Goal: Task Accomplishment & Management: Use online tool/utility

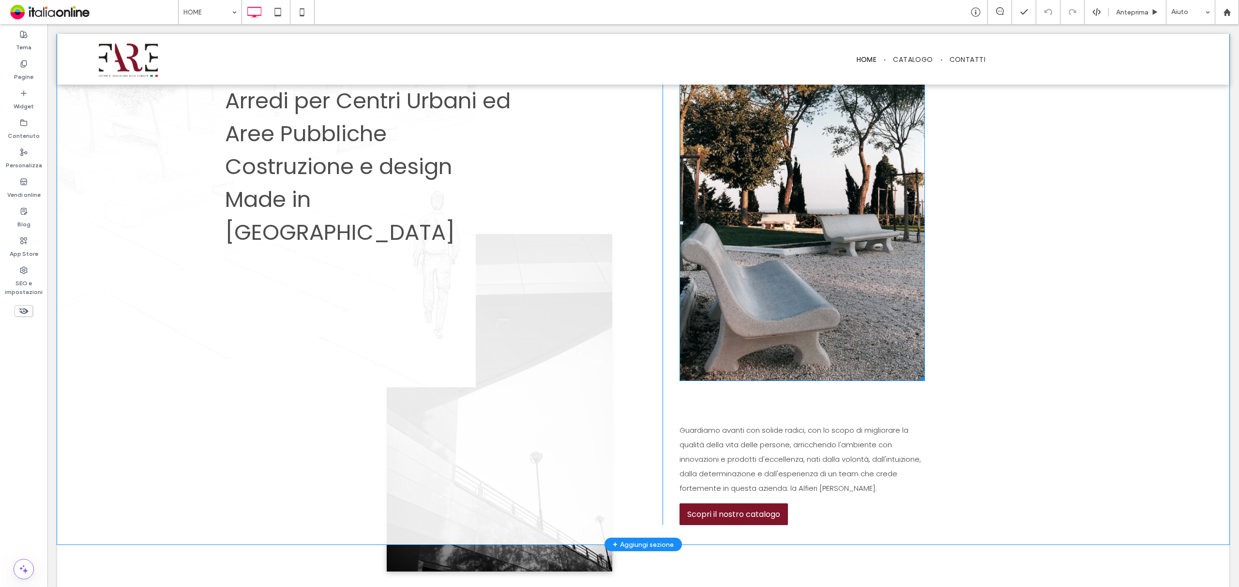
scroll to position [581, 0]
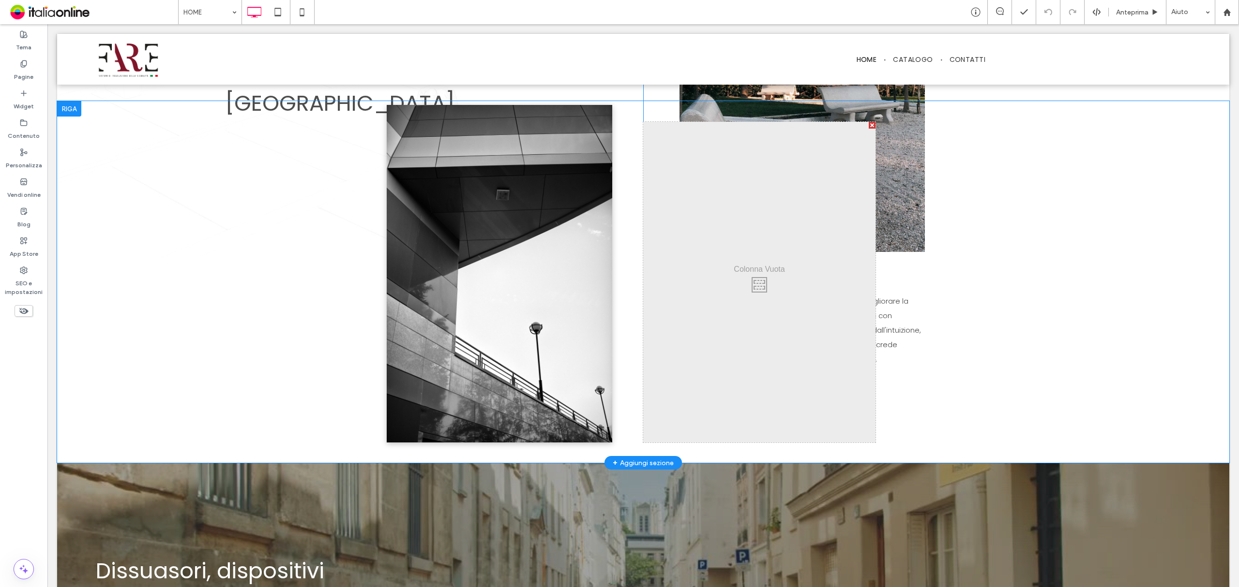
click at [896, 330] on div "Click To Paste Click To Paste Riga + Aggiungi sezione" at bounding box center [643, 282] width 1172 height 362
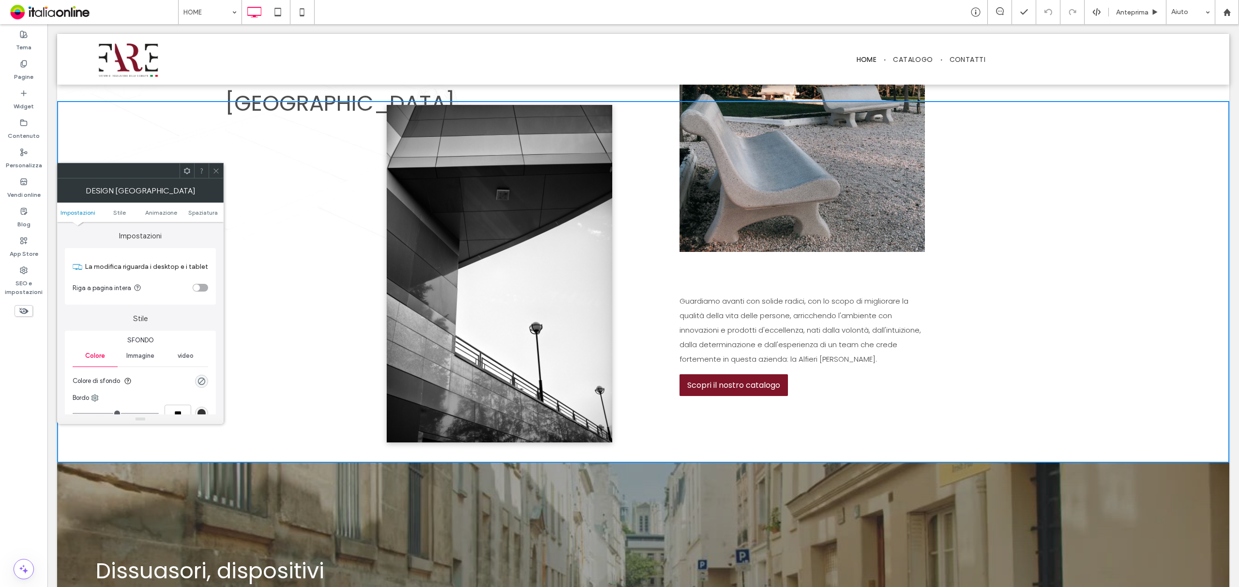
click at [789, 330] on div "Click To Paste" at bounding box center [759, 282] width 232 height 320
click at [212, 168] on icon at bounding box center [215, 170] width 7 height 7
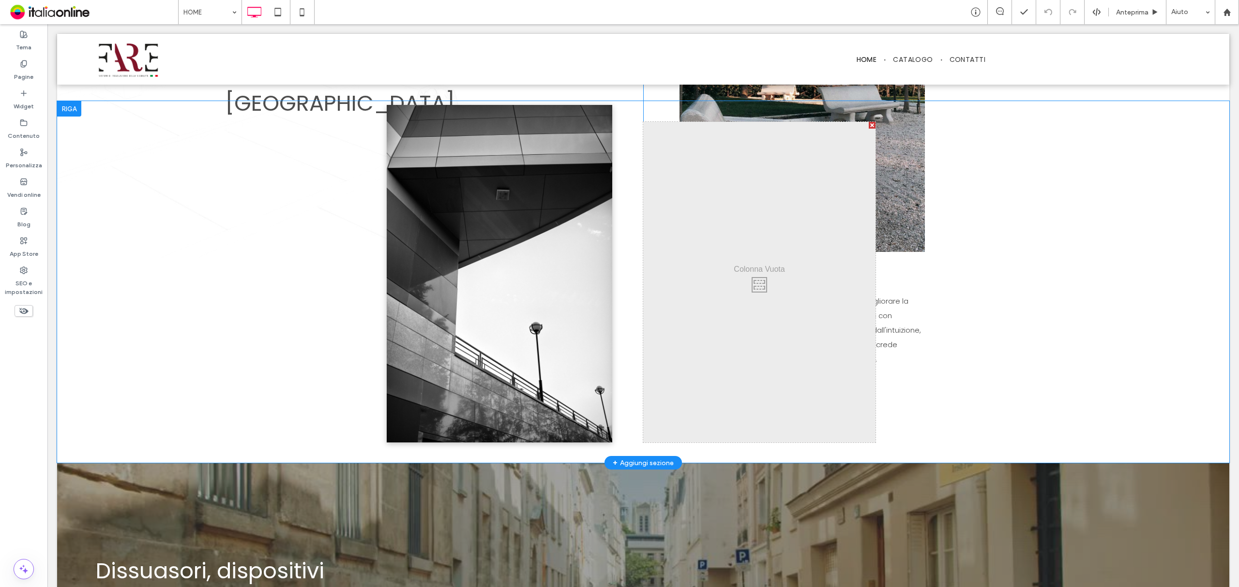
click at [883, 328] on div "Click To Paste Click To Paste Riga + Aggiungi sezione" at bounding box center [643, 282] width 1172 height 362
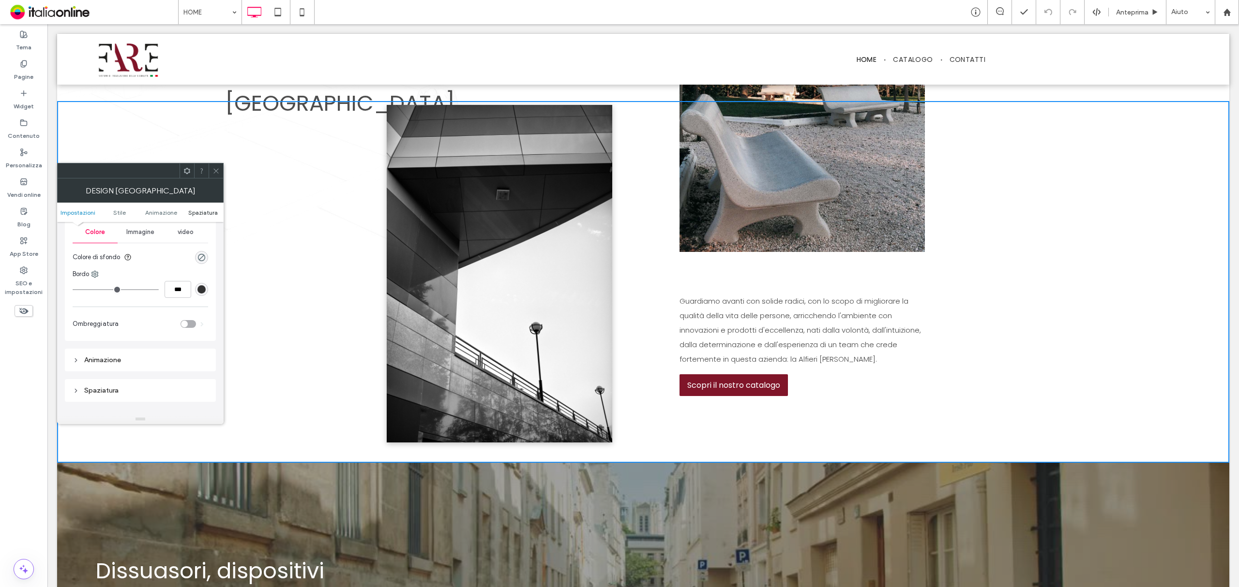
scroll to position [129, 0]
click at [219, 173] on icon at bounding box center [215, 170] width 7 height 7
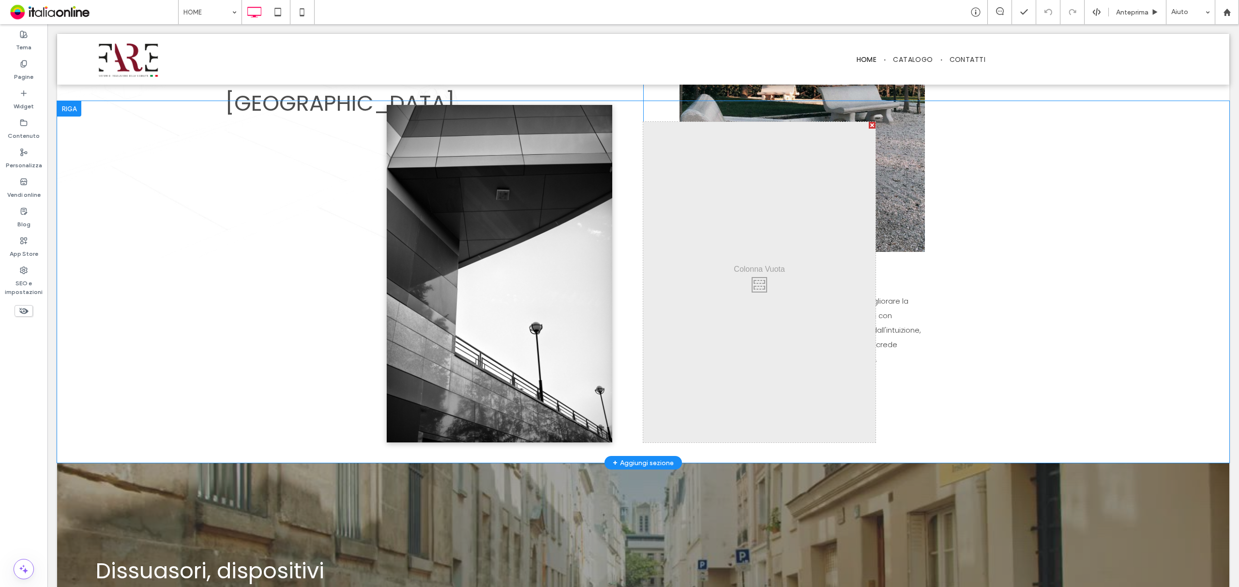
click at [869, 123] on div at bounding box center [872, 125] width 7 height 7
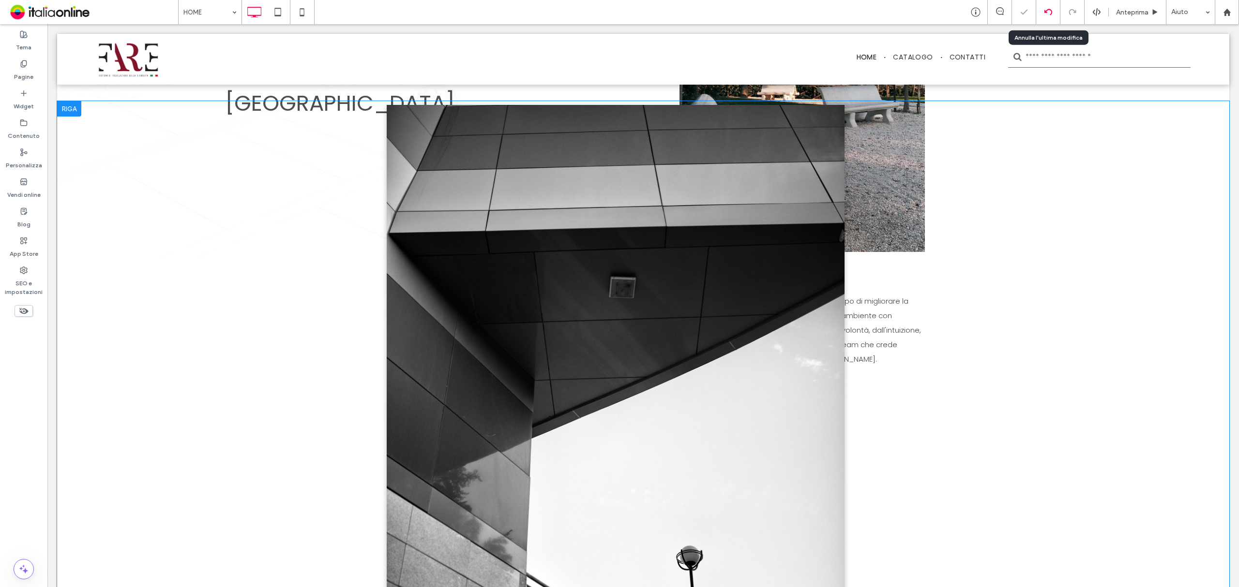
click at [1042, 14] on div at bounding box center [1048, 12] width 24 height 8
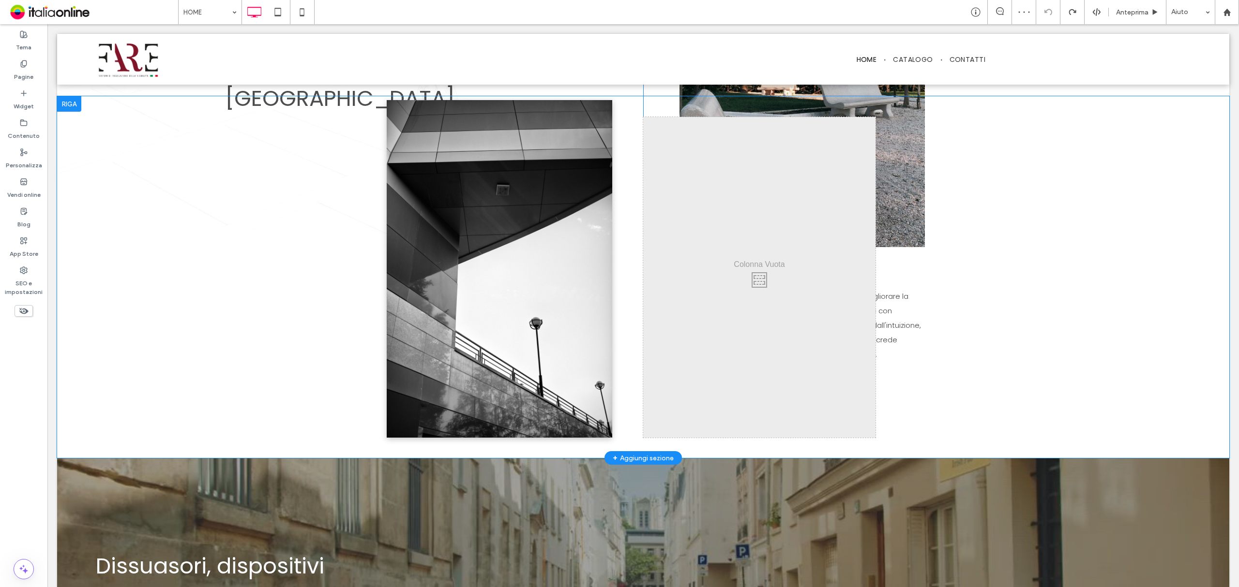
scroll to position [581, 0]
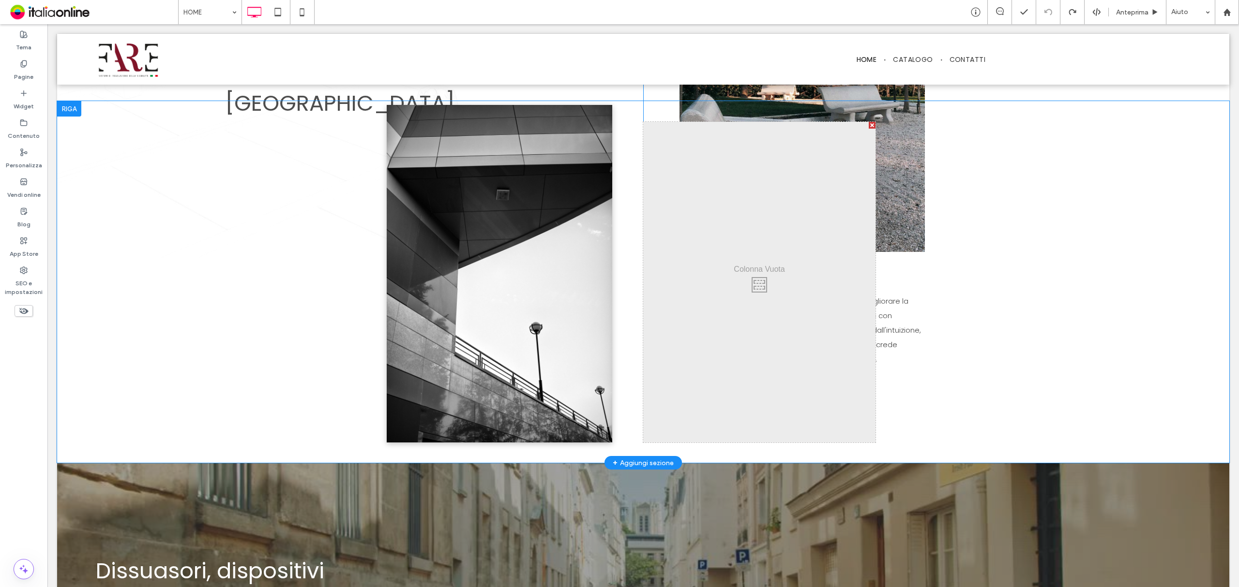
click at [918, 304] on div "Click To Paste Click To Paste Riga + Aggiungi sezione" at bounding box center [643, 282] width 1172 height 362
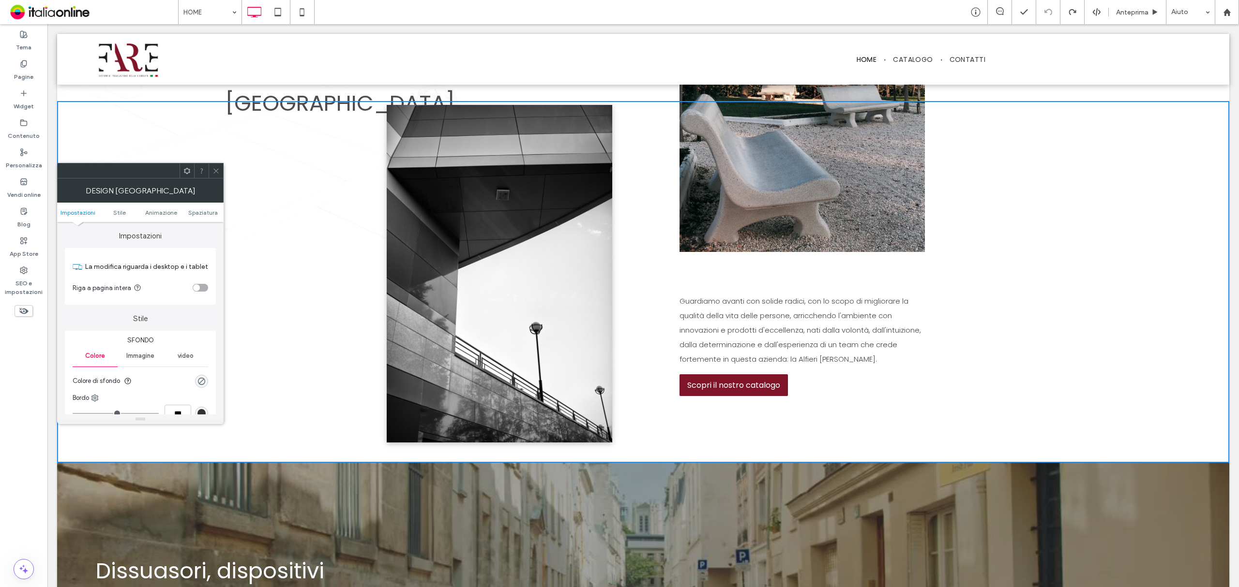
click at [211, 169] on div at bounding box center [216, 171] width 15 height 15
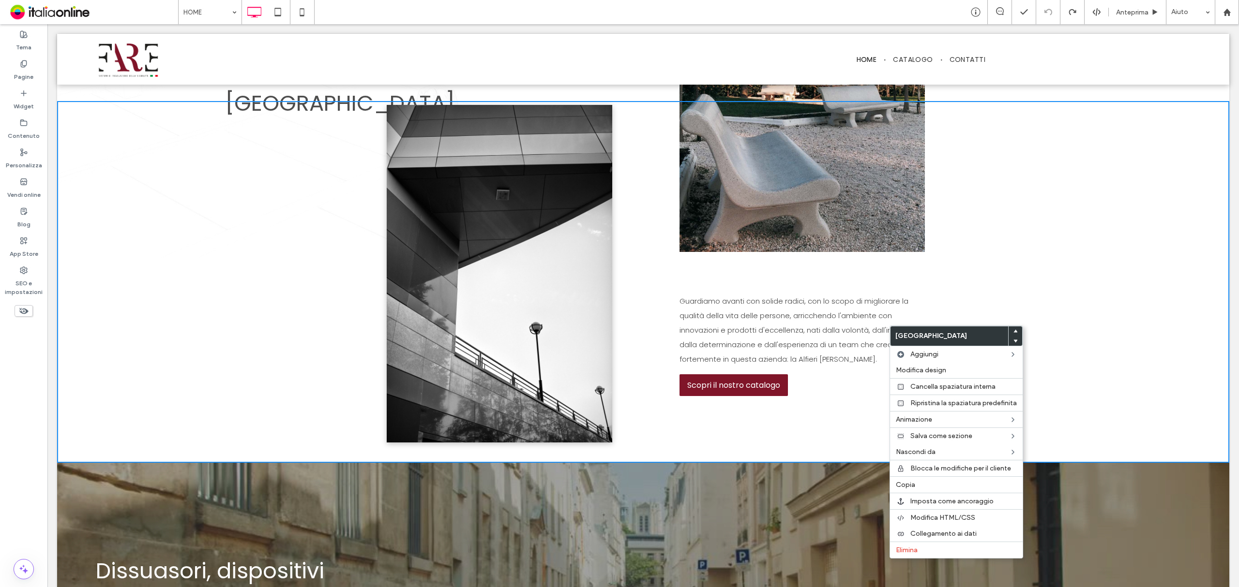
click at [802, 358] on div "Click To Paste" at bounding box center [759, 282] width 232 height 320
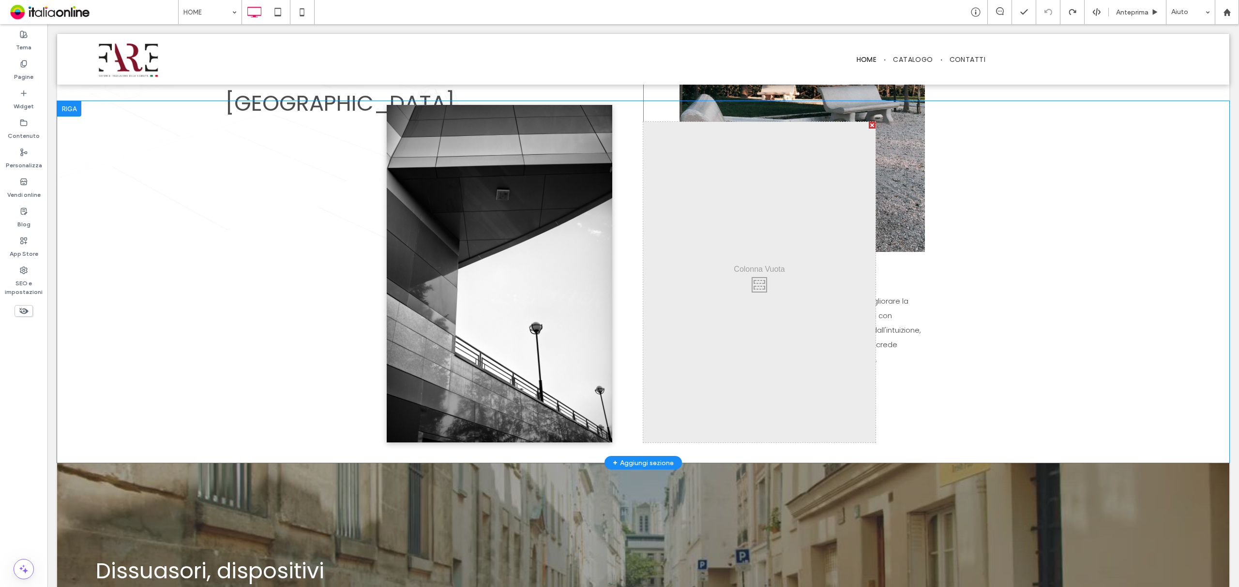
click at [888, 318] on div "Click To Paste Click To Paste Riga + Aggiungi sezione" at bounding box center [643, 282] width 1172 height 362
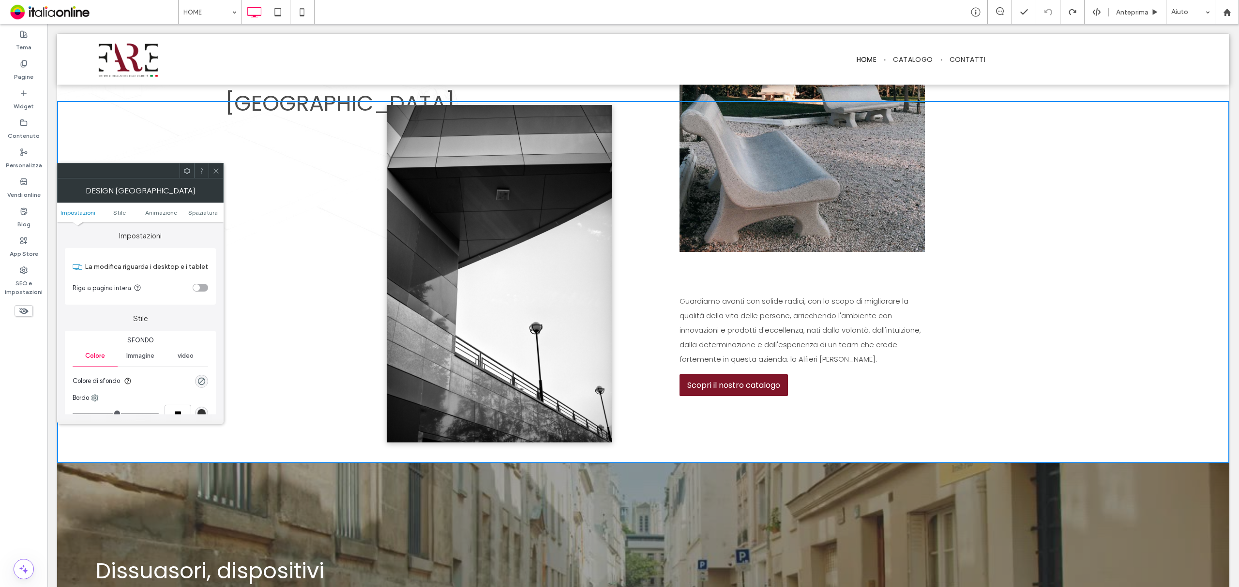
click at [215, 167] on icon at bounding box center [215, 170] width 7 height 7
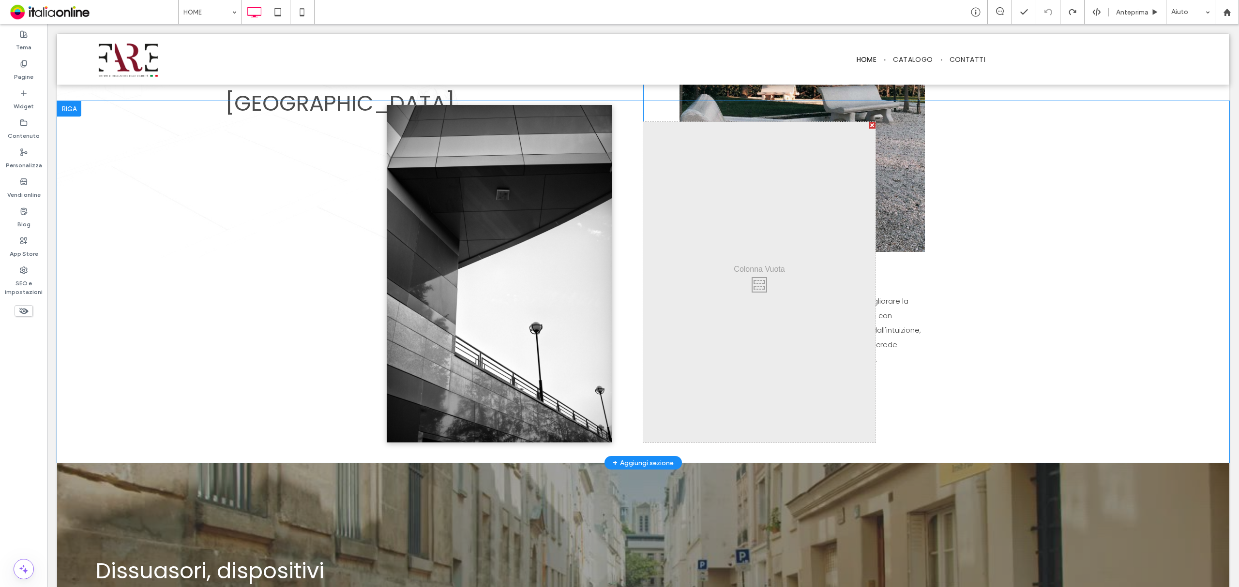
click at [888, 299] on div "Click To Paste Click To Paste Riga + Aggiungi sezione" at bounding box center [643, 282] width 1172 height 362
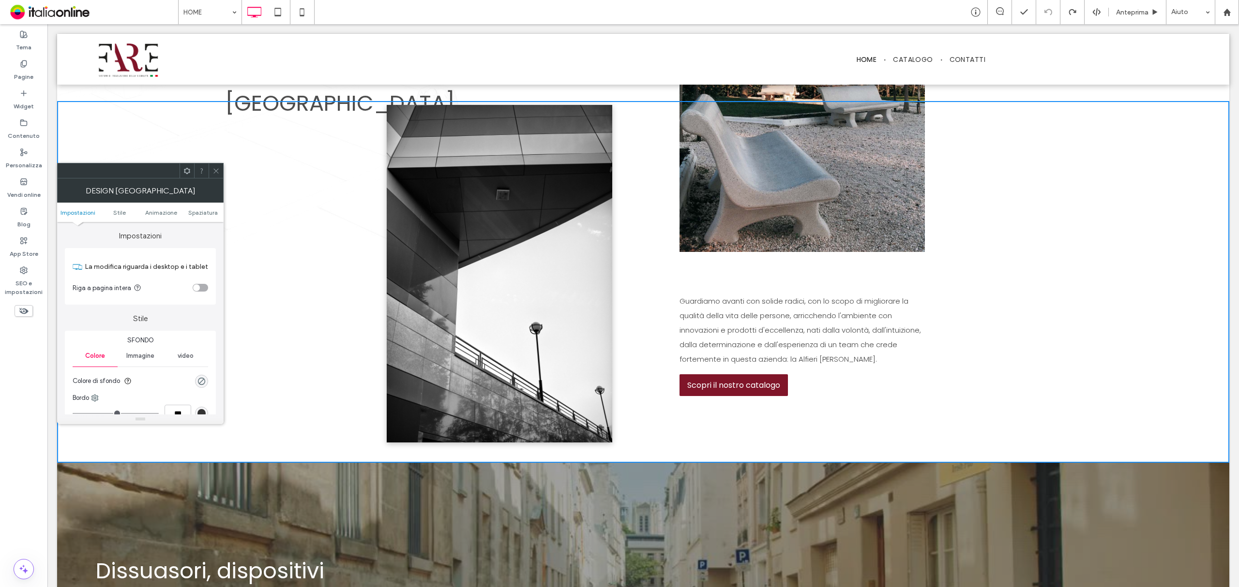
click at [221, 168] on div at bounding box center [216, 171] width 15 height 15
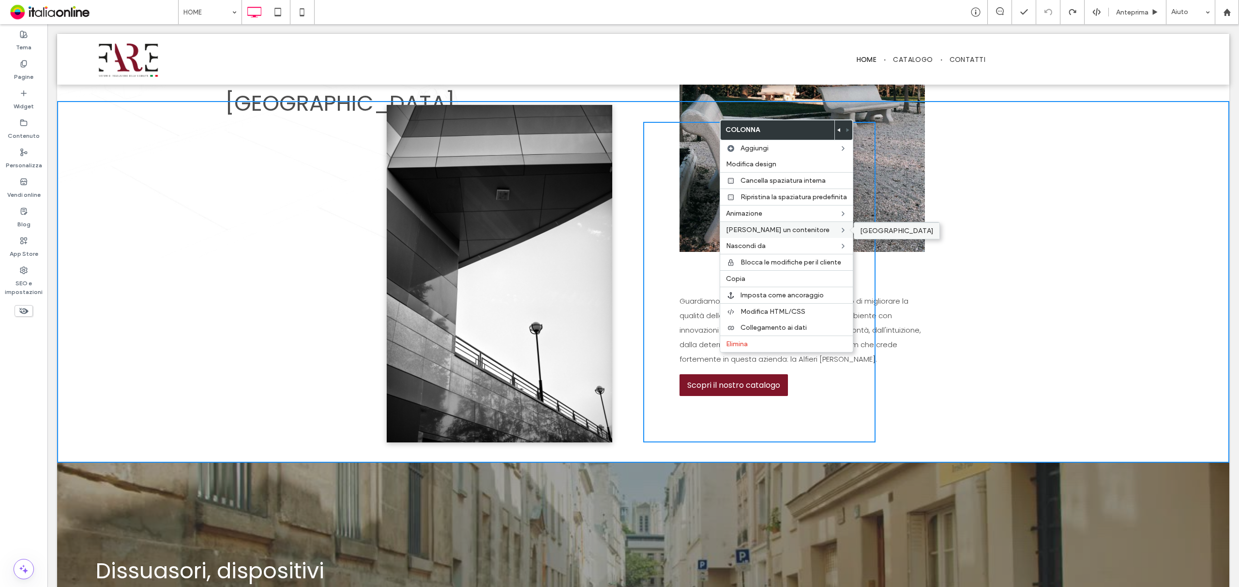
click at [870, 231] on span "[GEOGRAPHIC_DATA]" at bounding box center [897, 231] width 74 height 8
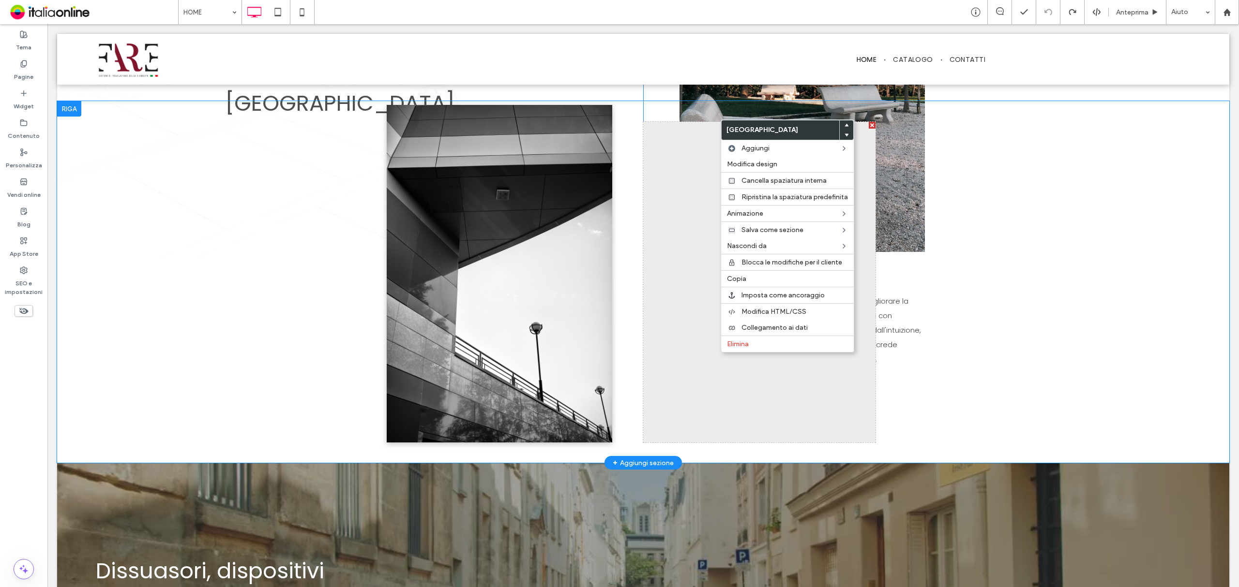
click at [1107, 198] on div "Click To Paste Click To Paste Riga + Aggiungi sezione" at bounding box center [643, 282] width 1172 height 362
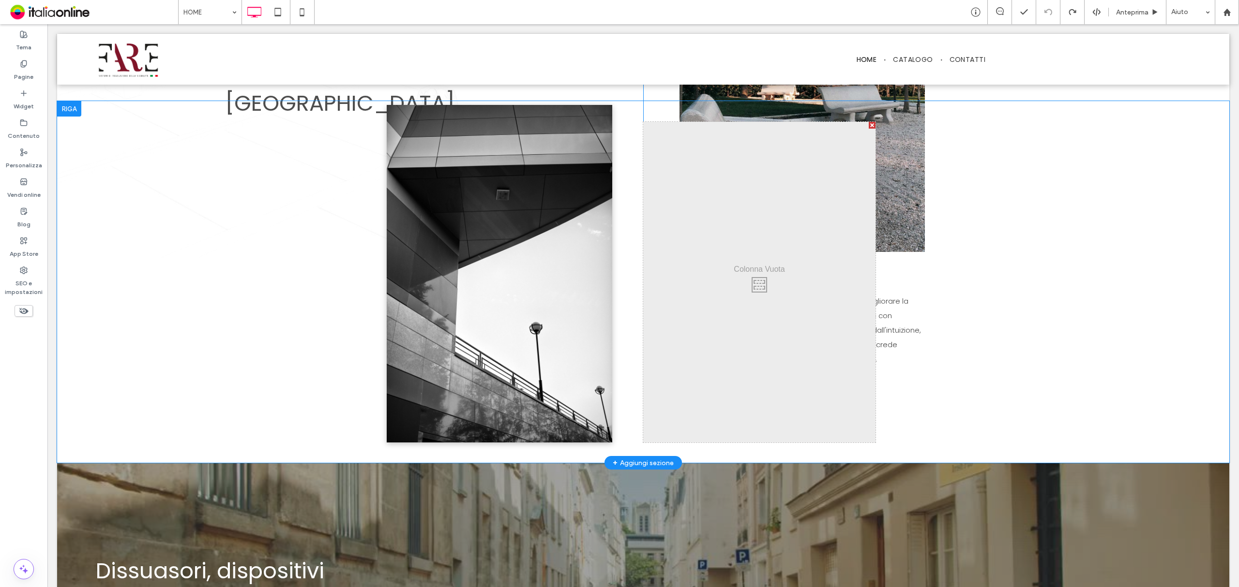
click at [1136, 131] on div "Click To Paste Click To Paste Riga + Aggiungi sezione" at bounding box center [643, 282] width 1172 height 362
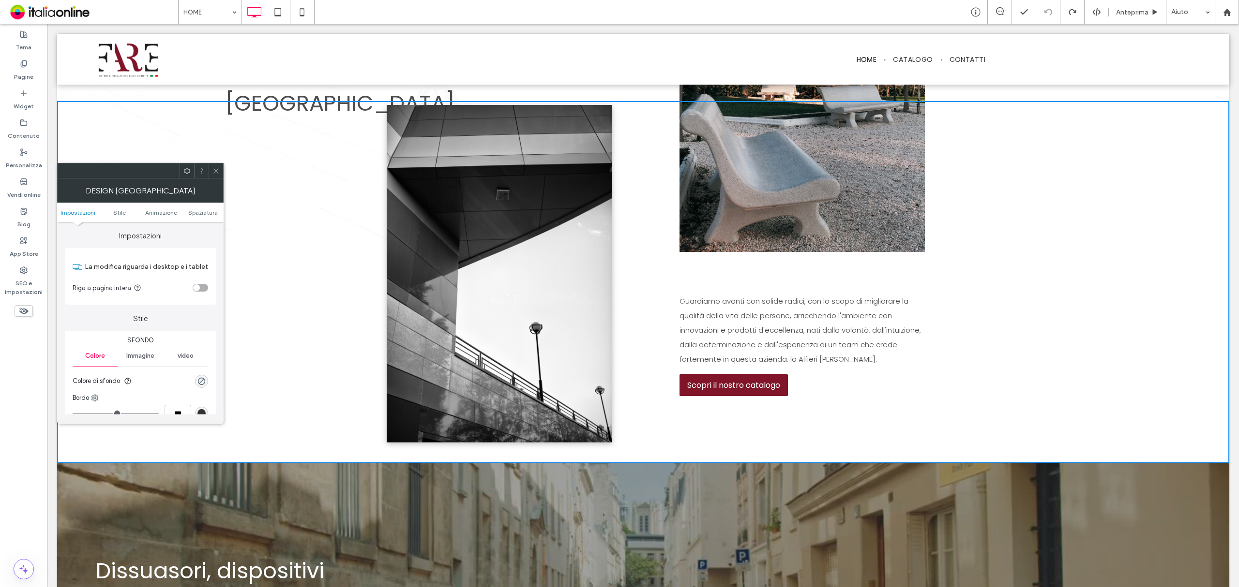
click at [813, 339] on div "Click To Paste" at bounding box center [759, 282] width 232 height 320
click at [183, 167] on icon at bounding box center [186, 170] width 7 height 7
drag, startPoint x: 216, startPoint y: 166, endPoint x: 219, endPoint y: 160, distance: 6.9
click at [216, 166] on span at bounding box center [215, 171] width 7 height 15
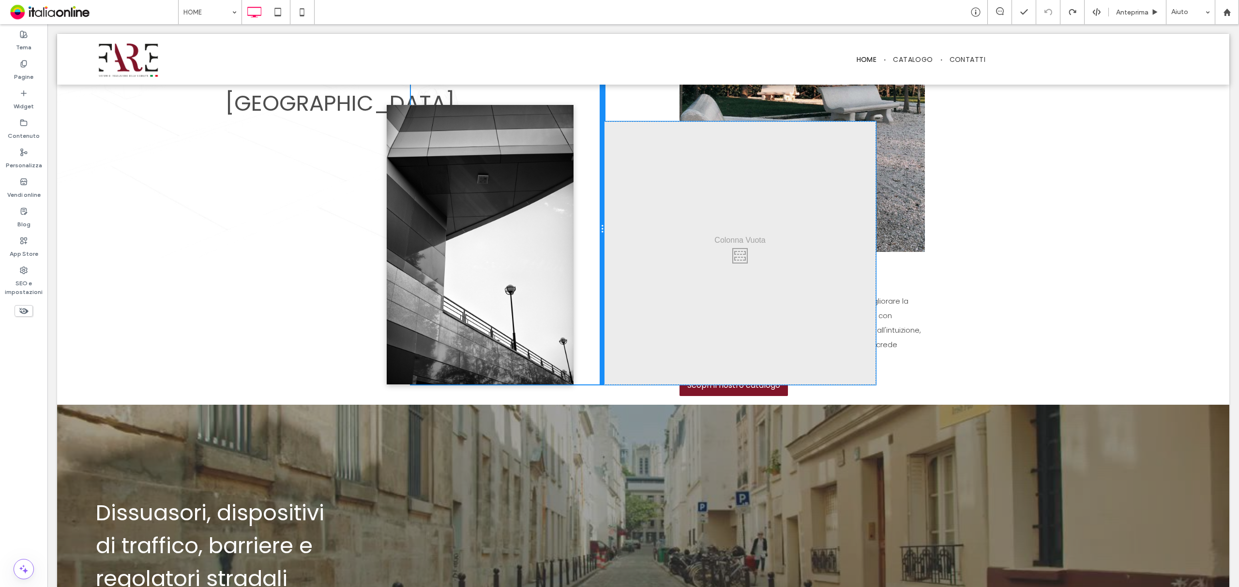
drag, startPoint x: 638, startPoint y: 255, endPoint x: 585, endPoint y: 274, distance: 56.2
click at [585, 274] on div "Click To Paste" at bounding box center [508, 229] width 194 height 311
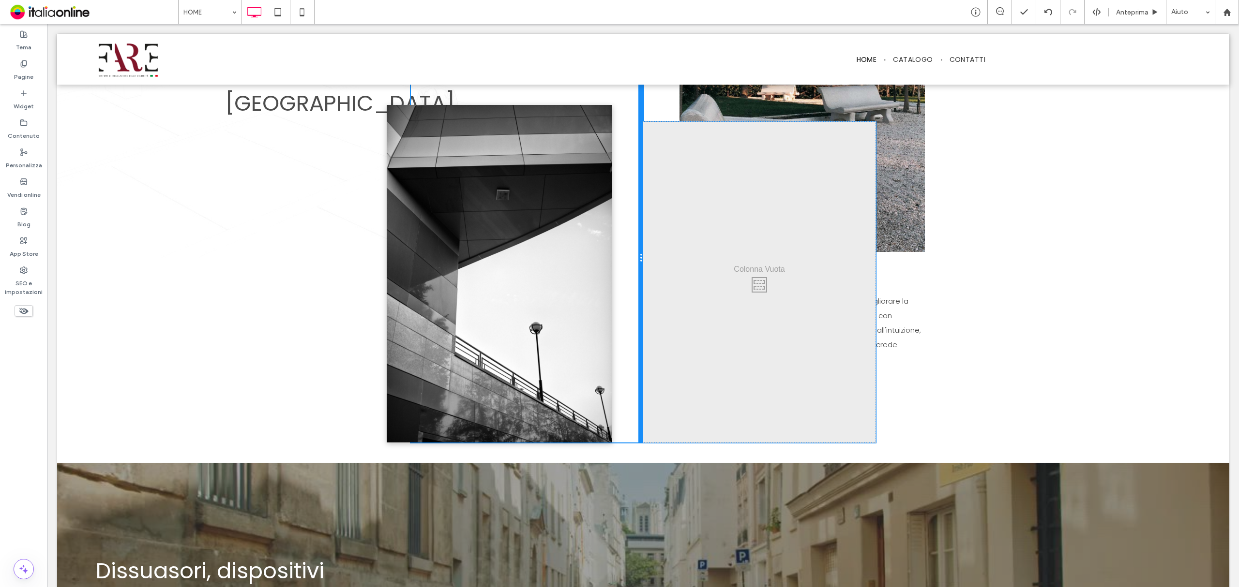
drag, startPoint x: 595, startPoint y: 285, endPoint x: 634, endPoint y: 291, distance: 39.8
click at [638, 291] on div at bounding box center [640, 258] width 5 height 369
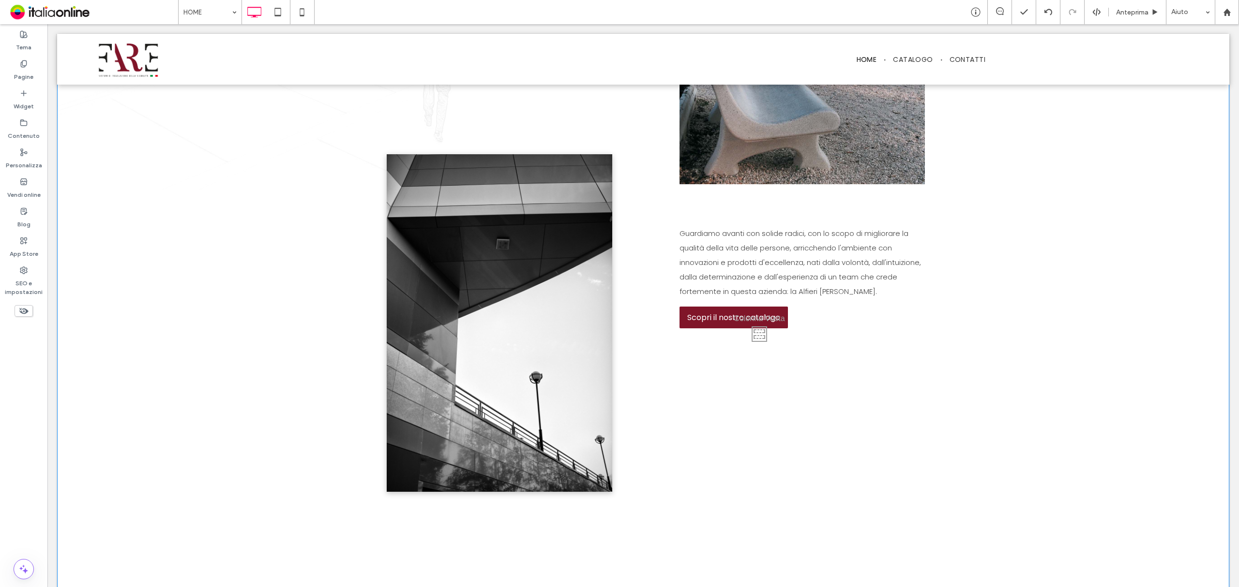
scroll to position [784, 0]
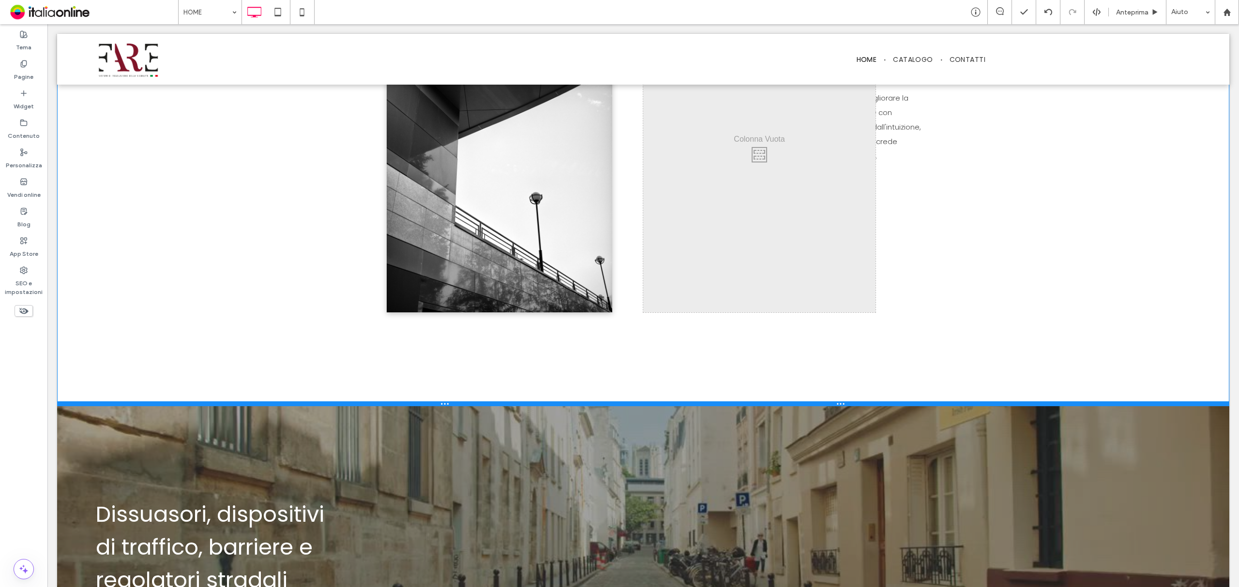
drag, startPoint x: 793, startPoint y: 461, endPoint x: 847, endPoint y: 404, distance: 79.1
click at [847, 404] on div at bounding box center [643, 404] width 1172 height 5
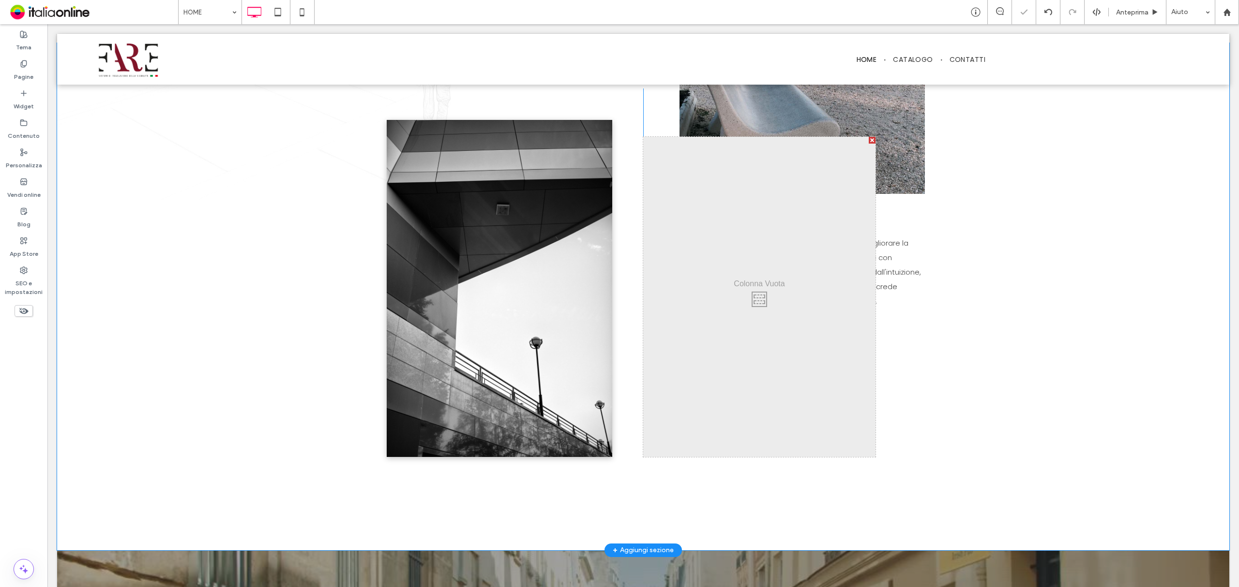
scroll to position [590, 0]
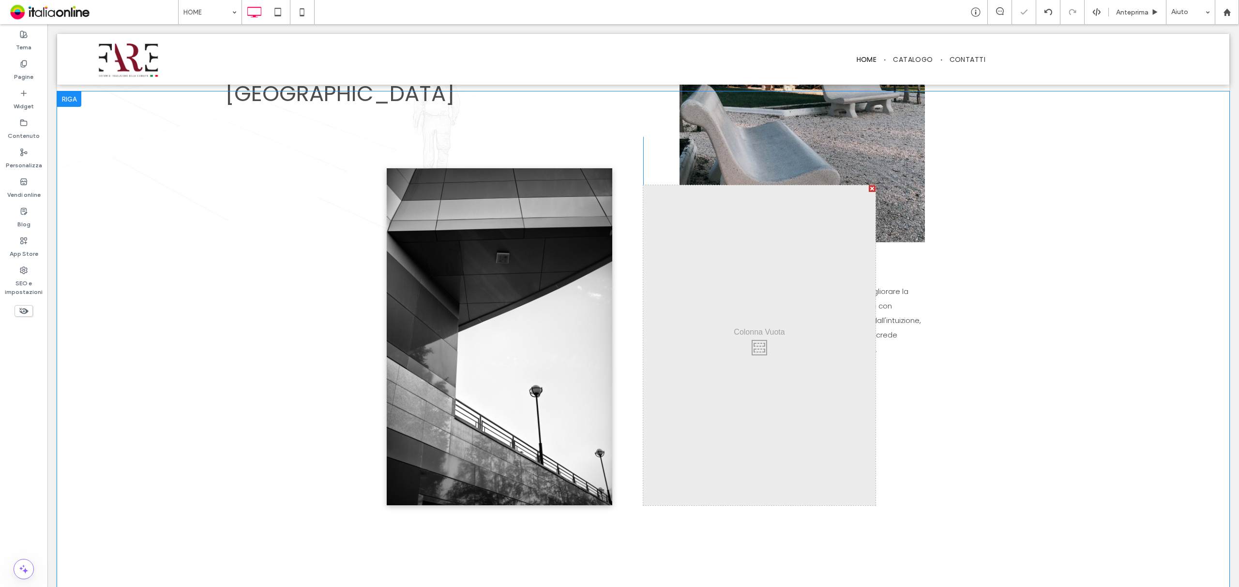
click at [899, 310] on div "Click To Paste Click To Paste Riga + Aggiungi sezione" at bounding box center [643, 344] width 1172 height 507
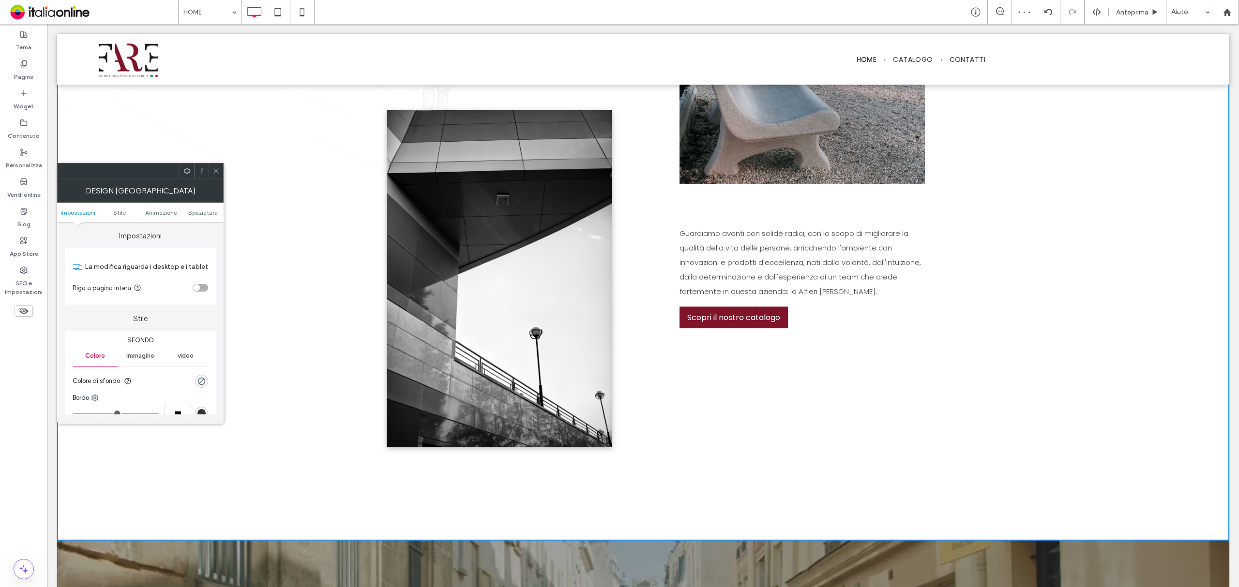
scroll to position [719, 0]
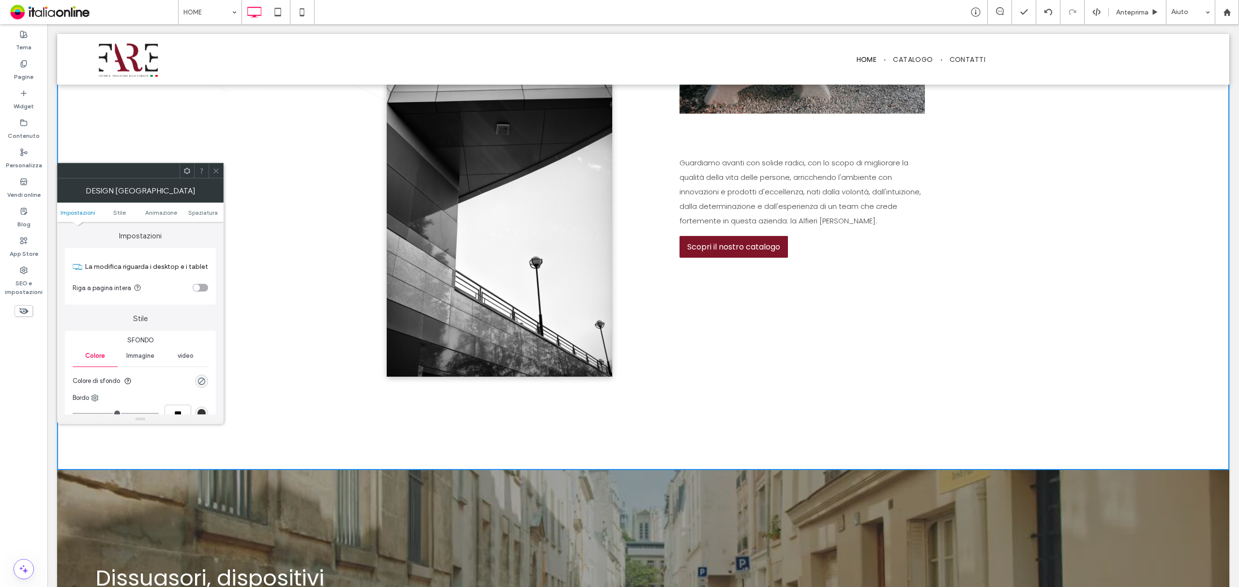
click at [216, 170] on icon at bounding box center [215, 170] width 7 height 7
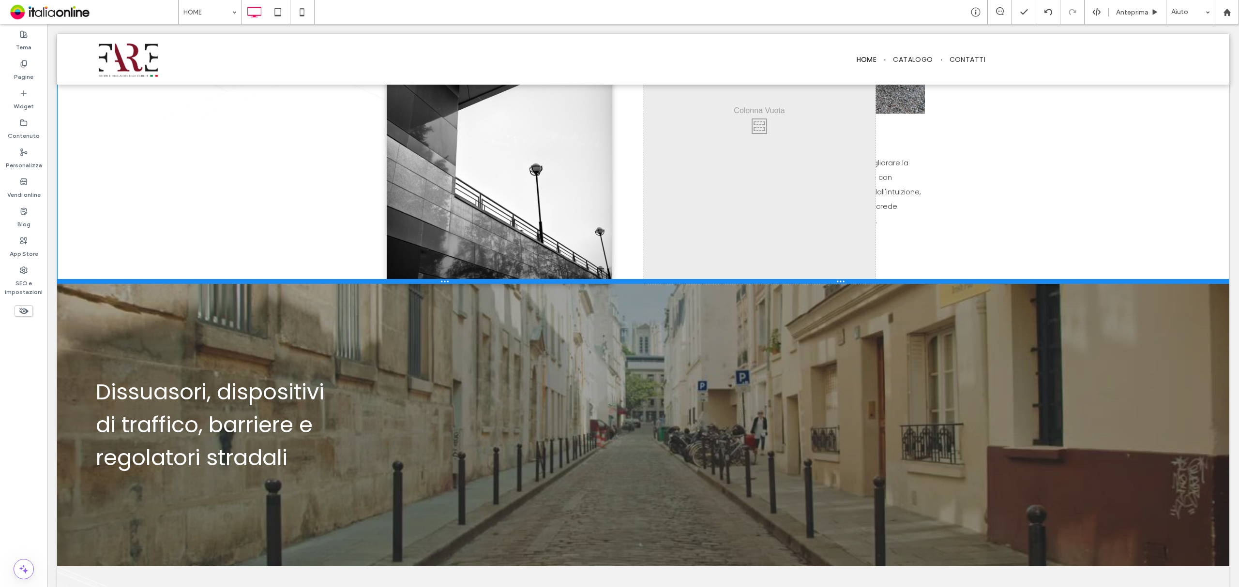
drag, startPoint x: 841, startPoint y: 466, endPoint x: 843, endPoint y: 280, distance: 185.8
click at [843, 280] on div at bounding box center [643, 281] width 1172 height 5
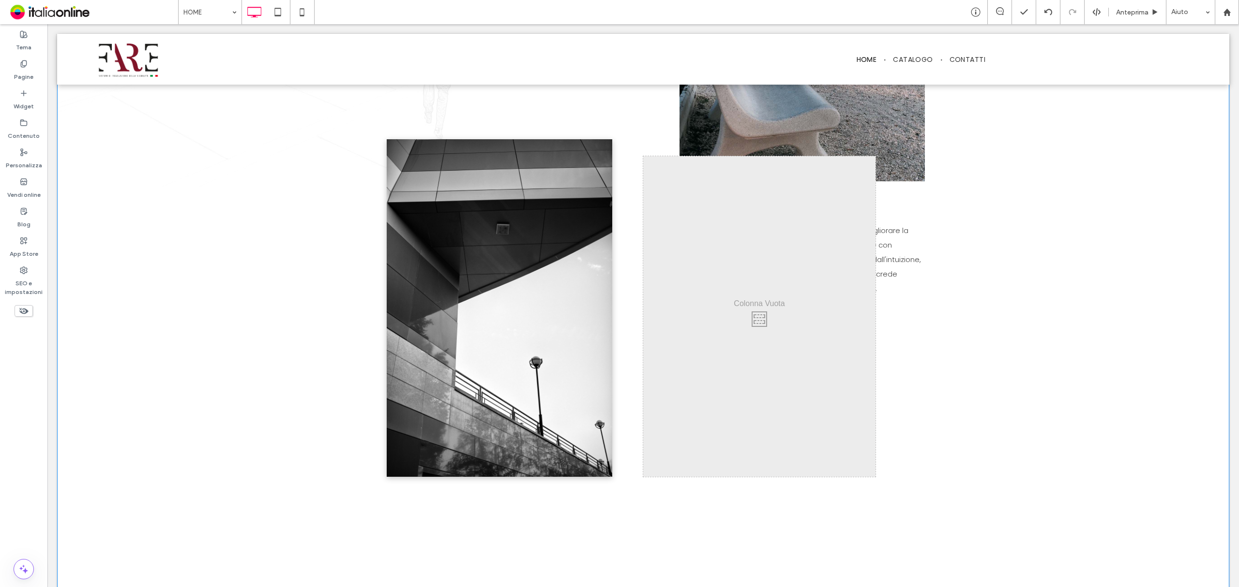
scroll to position [671, 0]
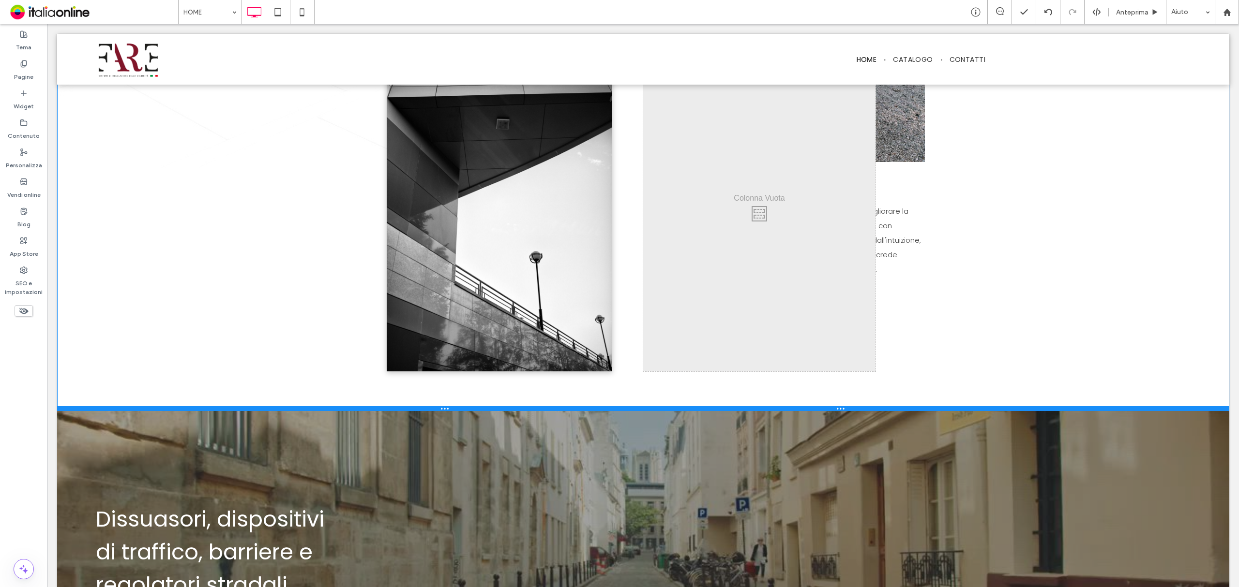
drag, startPoint x: 891, startPoint y: 474, endPoint x: 904, endPoint y: 407, distance: 68.0
click at [904, 407] on div at bounding box center [643, 408] width 1172 height 5
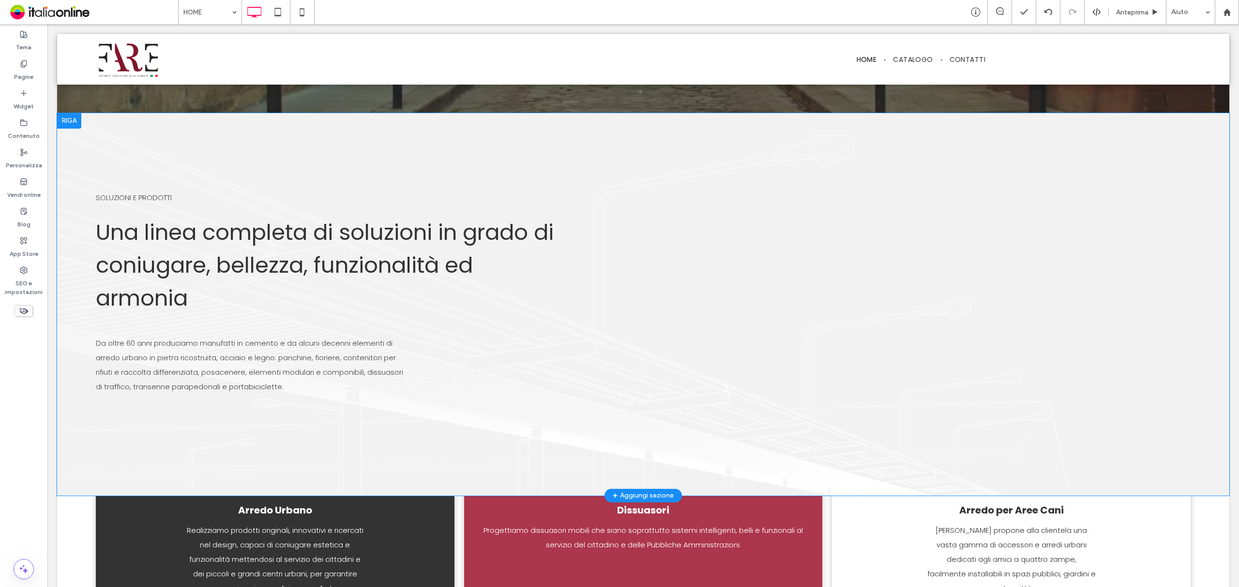
scroll to position [1316, 0]
